Goal: Check status: Check status

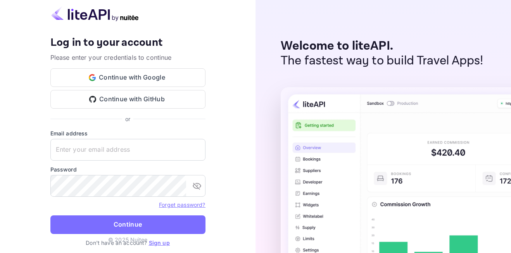
type input "[EMAIL_ADDRESS][DOMAIN_NAME]"
click at [155, 224] on button "Continue" at bounding box center [127, 224] width 155 height 19
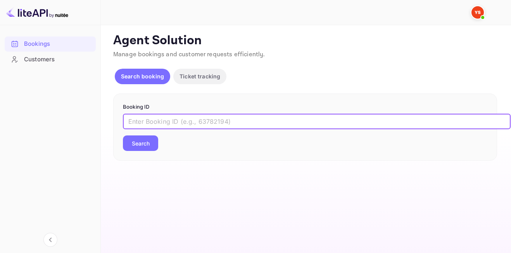
click at [165, 126] on input "text" at bounding box center [317, 122] width 388 height 16
paste input "9551605"
type input "9551605"
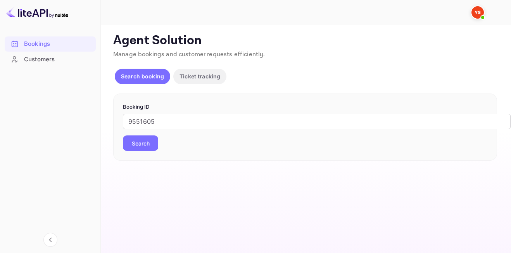
click at [143, 150] on button "Search" at bounding box center [140, 143] width 35 height 16
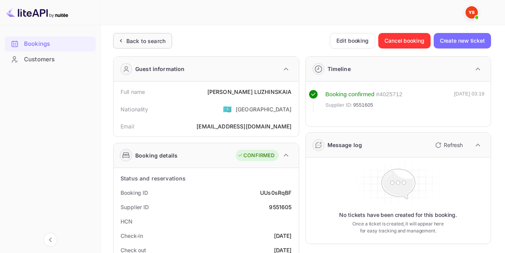
click at [143, 43] on div "Back to search" at bounding box center [145, 41] width 39 height 8
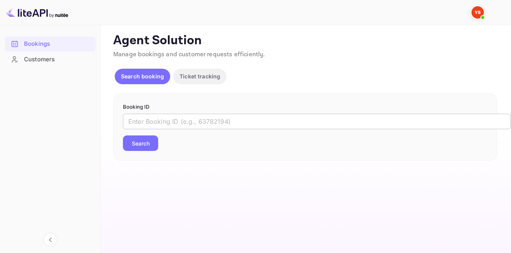
click at [152, 122] on input "text" at bounding box center [317, 122] width 388 height 16
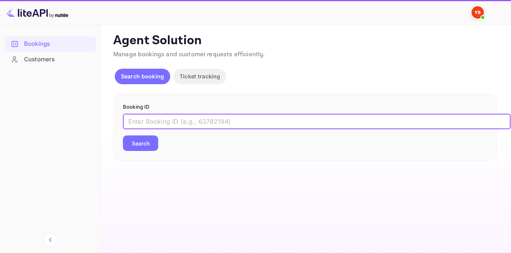
paste input "8928502"
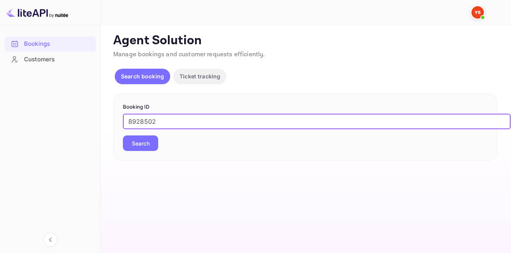
type input "8928502"
click at [123, 135] on button "Search" at bounding box center [140, 143] width 35 height 16
